Goal: Find specific page/section: Find specific page/section

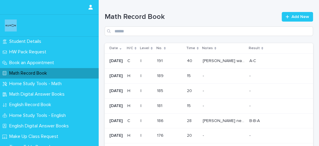
click at [182, 64] on div "191 191" at bounding box center [169, 61] width 25 height 10
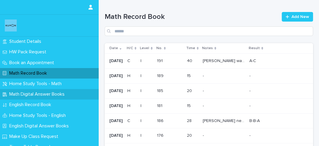
click at [40, 95] on p "Math Digital Answer Books" at bounding box center [38, 94] width 63 height 6
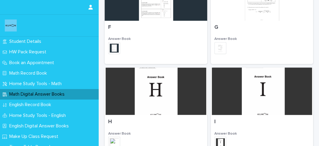
scroll to position [396, 0]
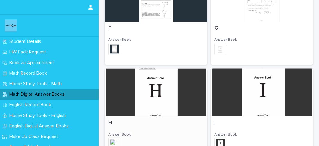
click at [175, 90] on div at bounding box center [156, 91] width 103 height 47
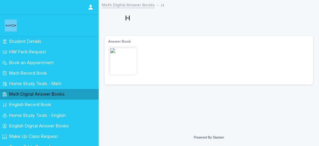
click at [125, 63] on img at bounding box center [122, 60] width 29 height 29
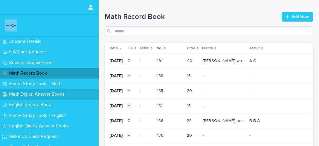
click at [48, 93] on p "Math Digital Answer Books" at bounding box center [38, 94] width 63 height 6
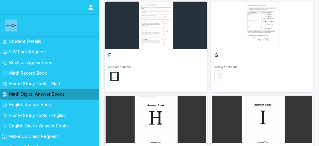
scroll to position [396, 0]
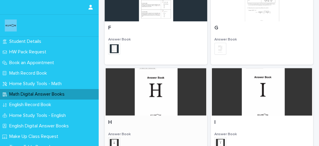
click at [165, 93] on div at bounding box center [156, 91] width 103 height 47
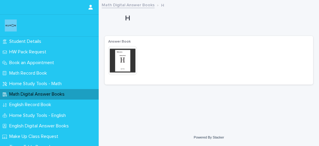
click at [125, 66] on img at bounding box center [122, 60] width 29 height 29
